Goal: Check status

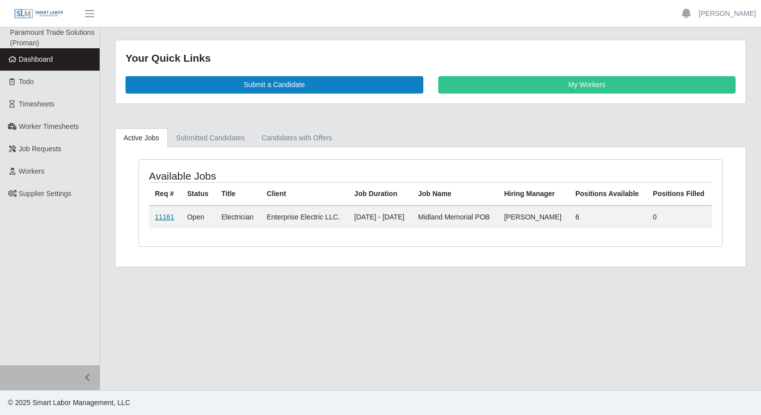
click at [167, 214] on link "11161" at bounding box center [164, 217] width 19 height 8
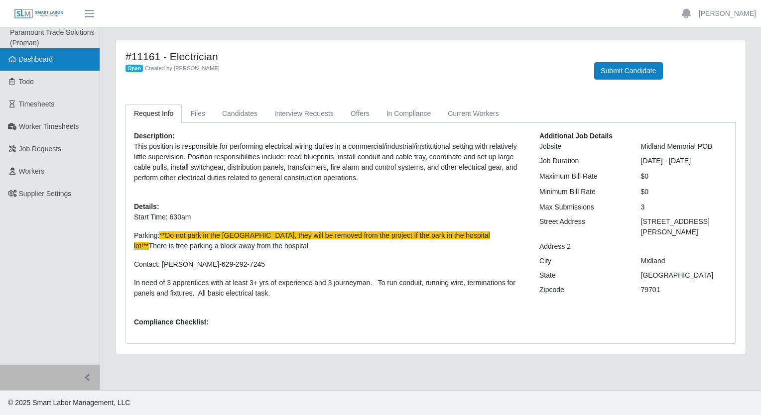
click at [43, 63] on span "Dashboard" at bounding box center [36, 59] width 34 height 8
